Goal: Information Seeking & Learning: Learn about a topic

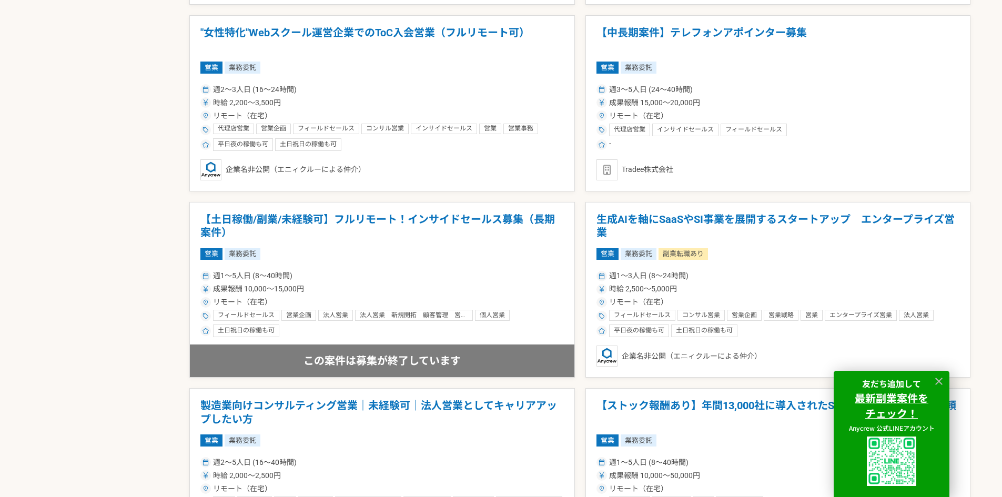
scroll to position [1893, 0]
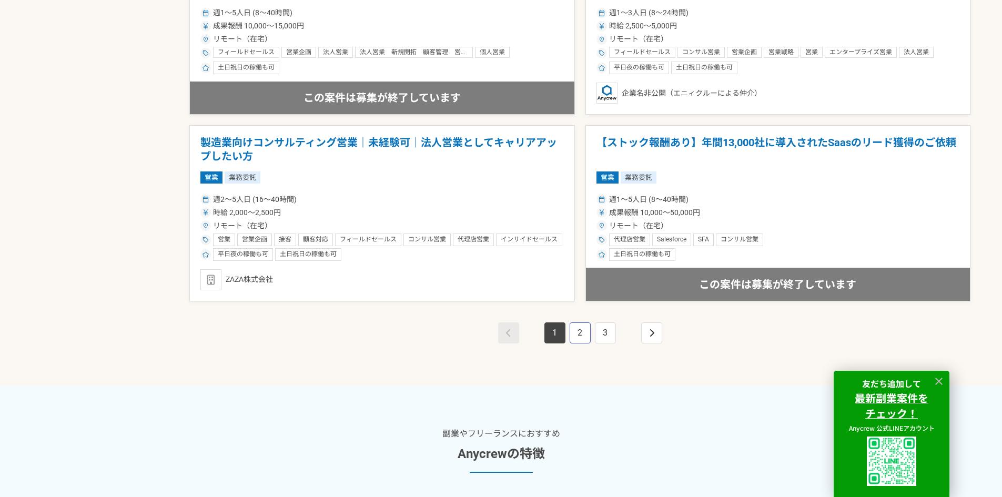
click at [584, 328] on link "2" at bounding box center [580, 332] width 21 height 21
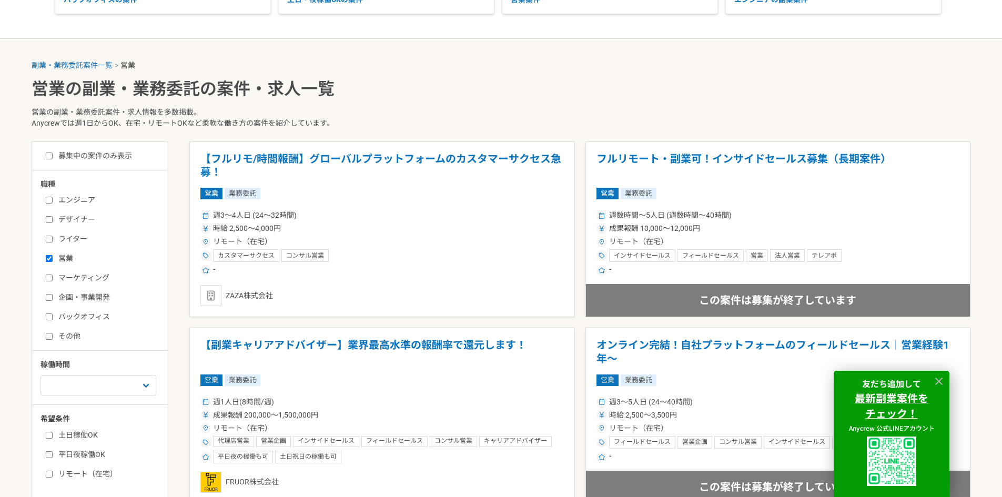
scroll to position [263, 0]
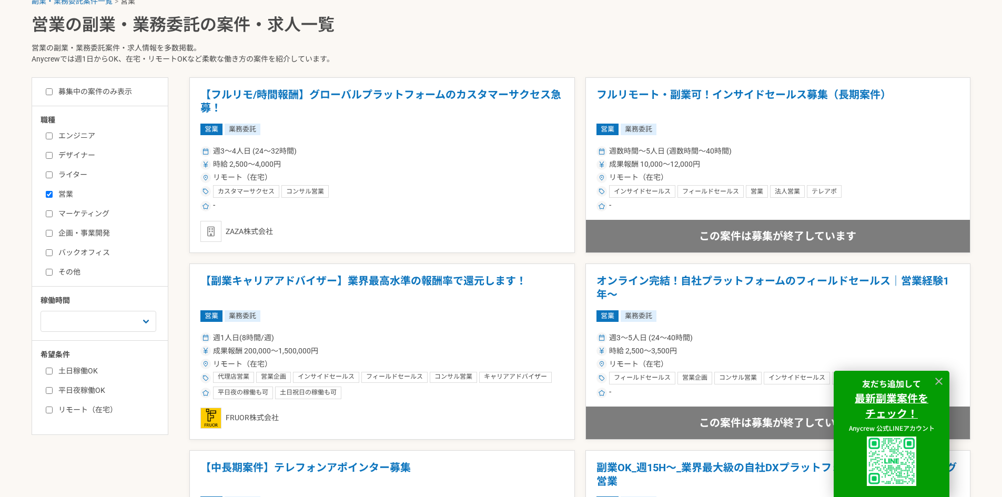
click at [46, 411] on input "リモート（在宅）" at bounding box center [49, 410] width 7 height 7
checkbox input "true"
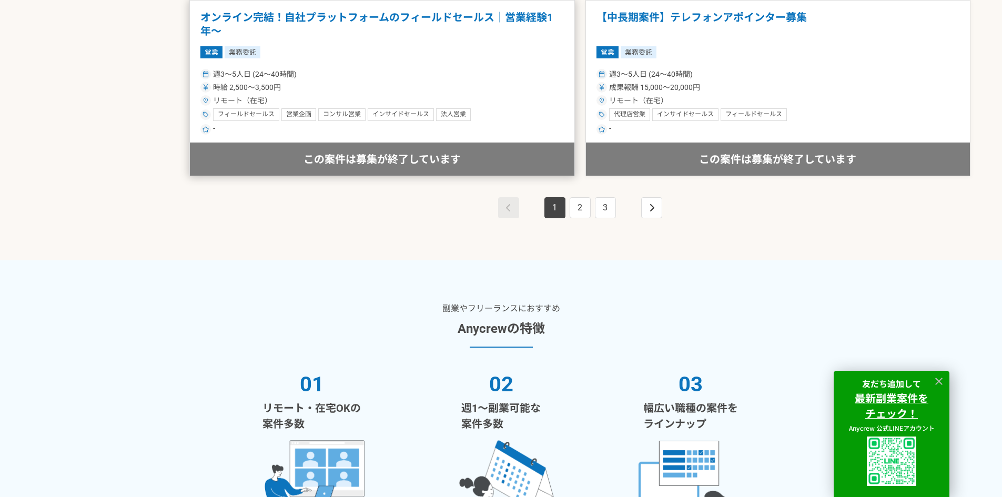
scroll to position [1950, 0]
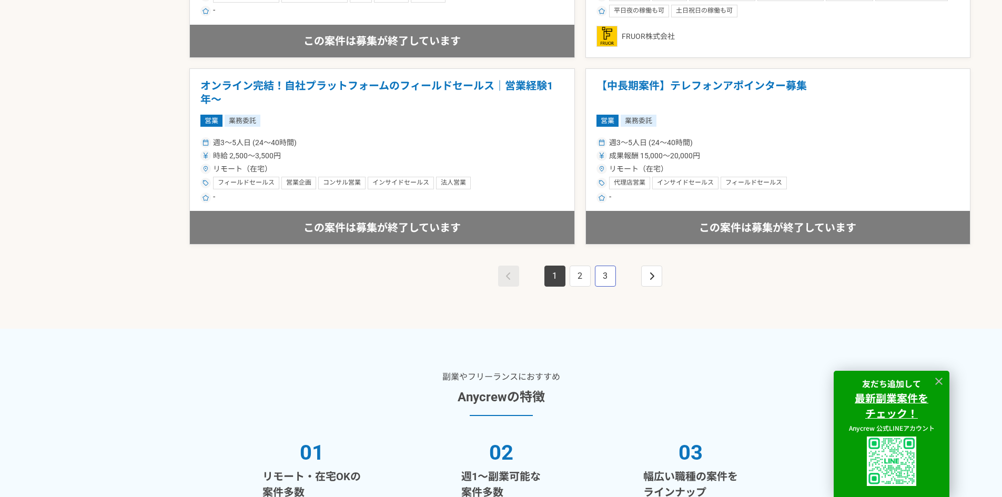
click at [601, 281] on link "3" at bounding box center [605, 276] width 21 height 21
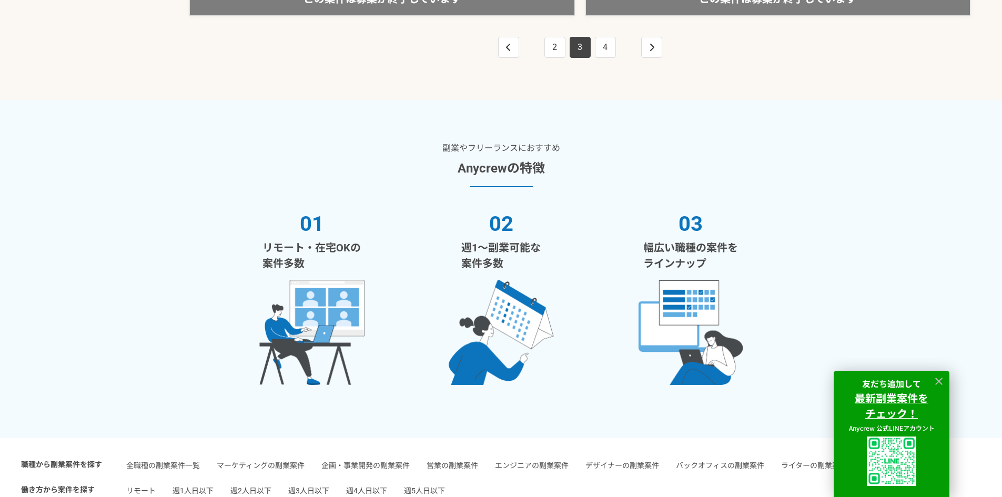
scroll to position [2104, 0]
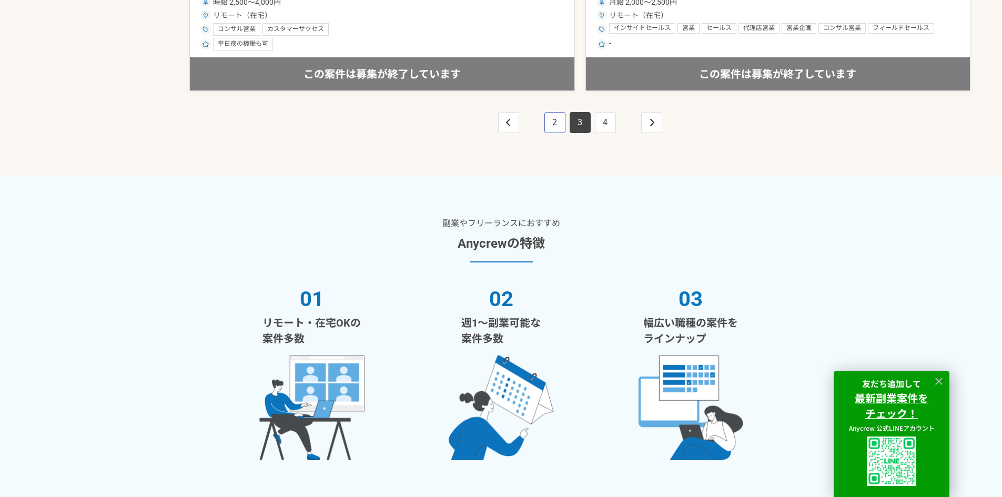
click at [562, 128] on link "2" at bounding box center [554, 122] width 21 height 21
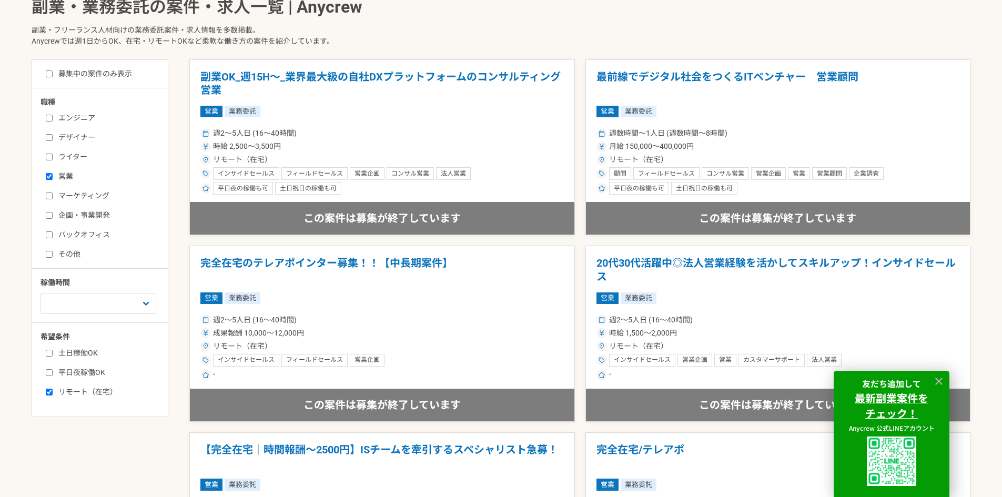
scroll to position [316, 0]
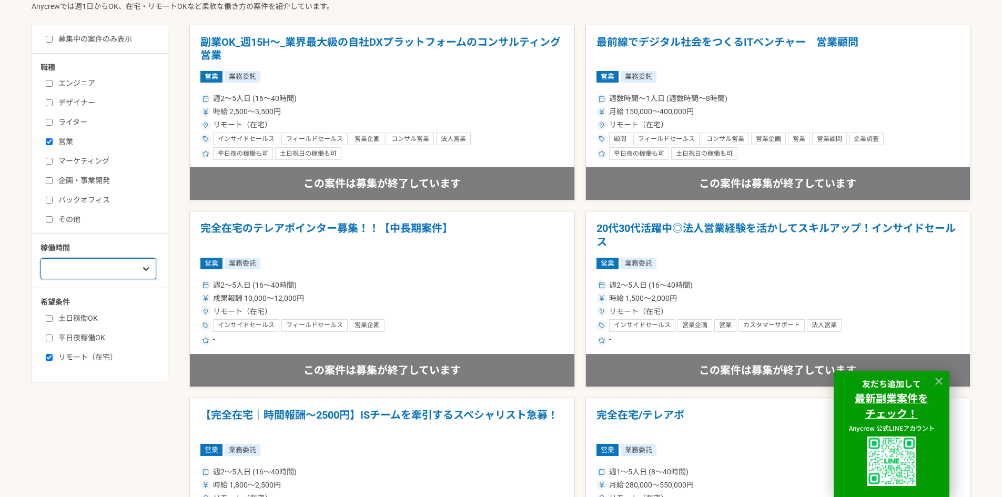
click at [116, 266] on select "週1人日（8時間）以下 週2人日（16時間）以下 週3人日（24時間）以下 週4人日（32時間）以下 週5人日（40時間）以下" at bounding box center [98, 268] width 116 height 21
click at [140, 225] on label "その他" at bounding box center [106, 219] width 121 height 11
click at [53, 223] on input "その他" at bounding box center [49, 219] width 7 height 7
checkbox input "true"
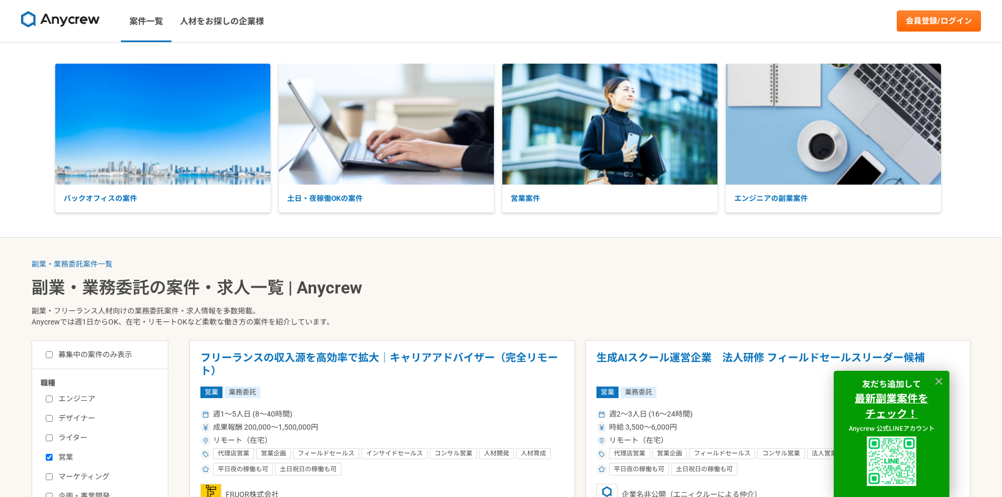
scroll to position [263, 0]
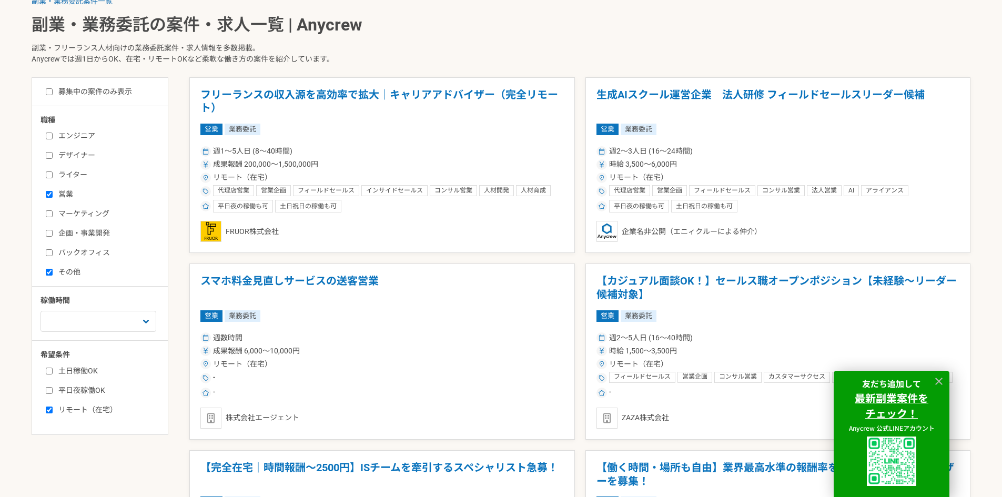
click at [83, 85] on div "募集中の案件のみ表示 職種 エンジニア デザイナー ライター 営業 マーケティング 企画・事業開発 バックオフィス その他 稼働時間 週1人日（8時間）以下 …" at bounding box center [100, 256] width 137 height 358
click at [91, 90] on label "募集中の案件のみ表示" at bounding box center [89, 91] width 86 height 11
click at [53, 90] on input "募集中の案件のみ表示" at bounding box center [49, 91] width 7 height 7
checkbox input "true"
click at [53, 273] on label "その他" at bounding box center [106, 272] width 121 height 11
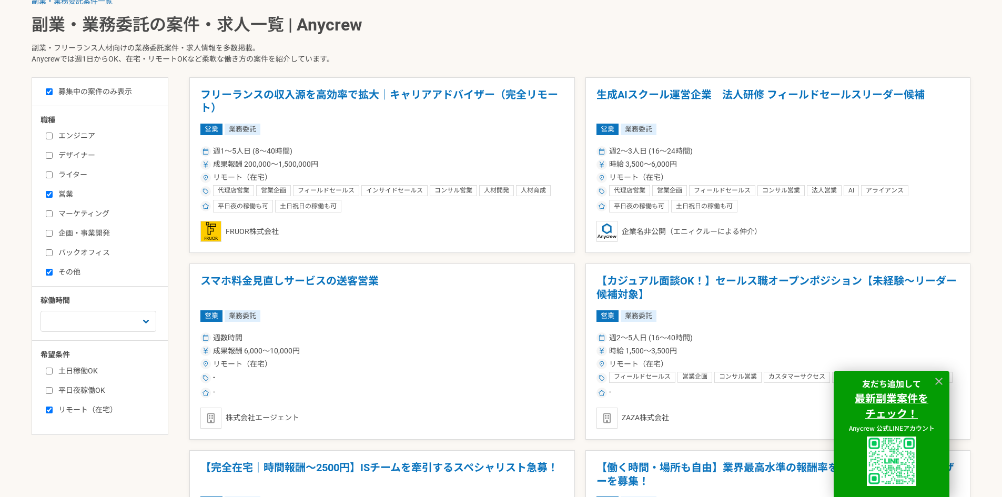
click at [53, 273] on input "その他" at bounding box center [49, 272] width 7 height 7
checkbox input "false"
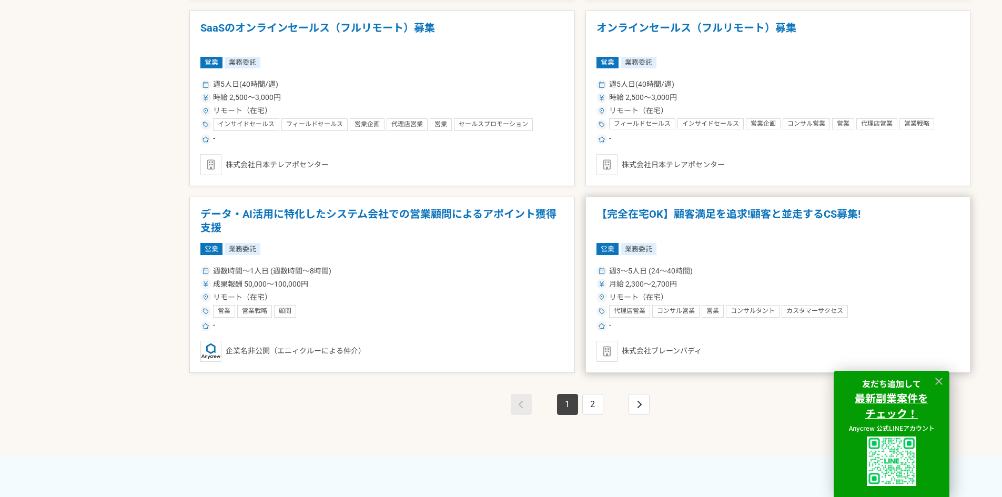
scroll to position [1841, 0]
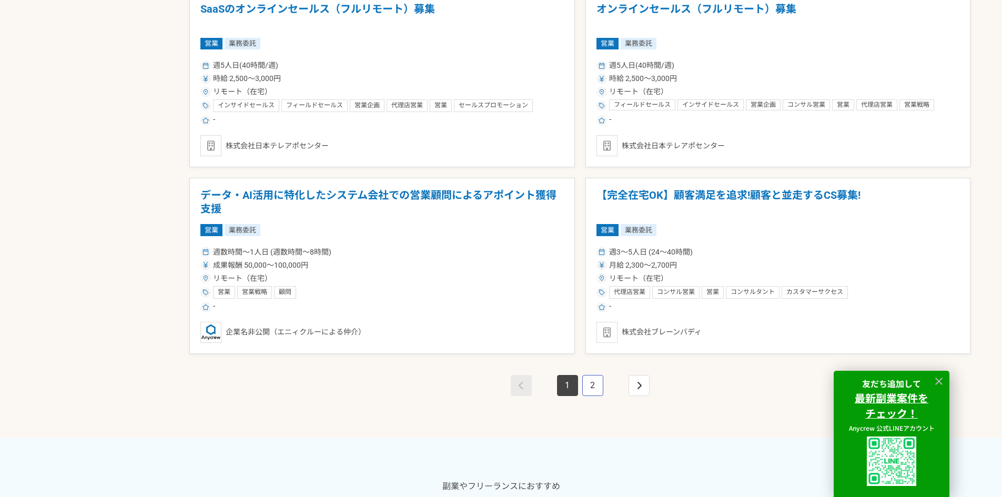
click at [594, 387] on link "2" at bounding box center [592, 385] width 21 height 21
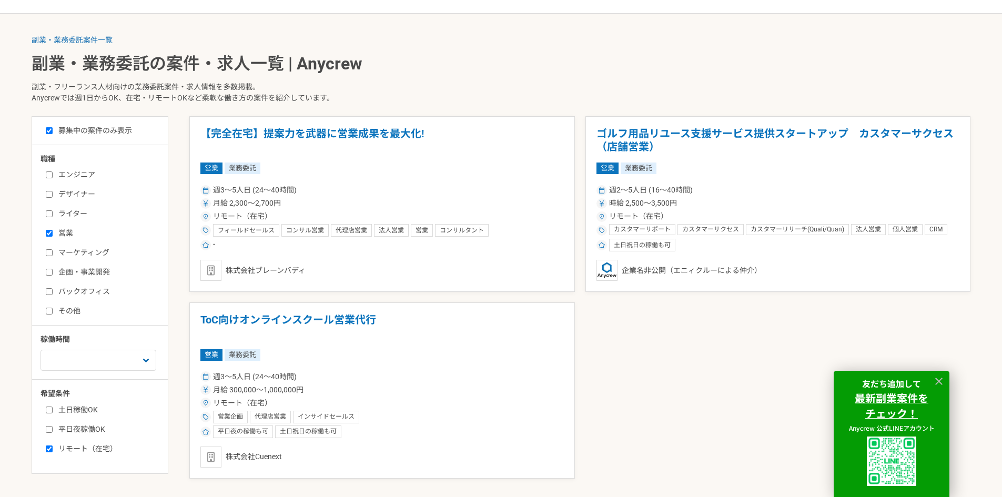
scroll to position [316, 0]
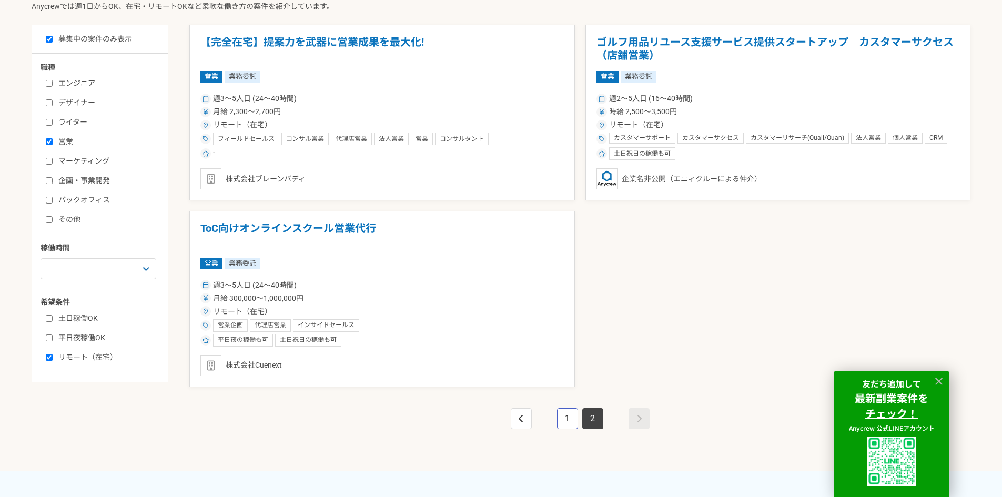
click at [570, 422] on link "1" at bounding box center [567, 418] width 21 height 21
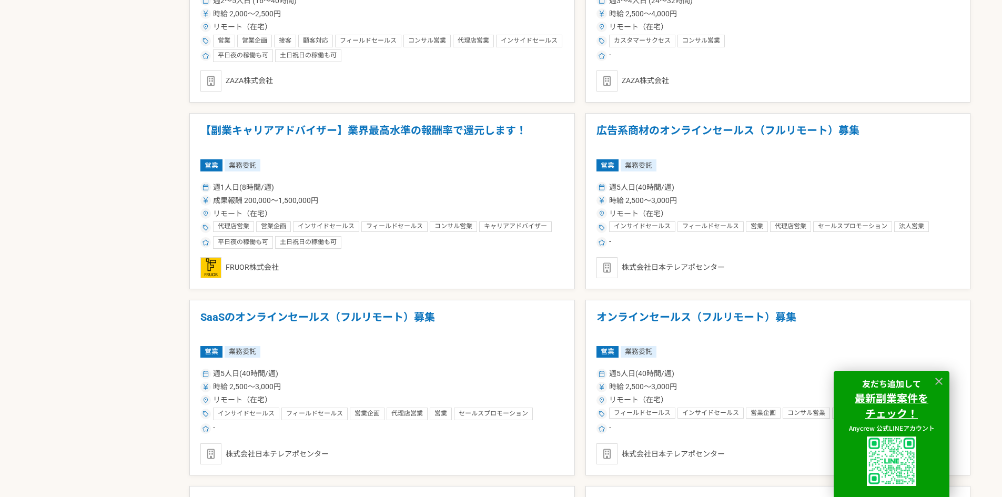
scroll to position [1893, 0]
